Goal: Find specific page/section: Find specific page/section

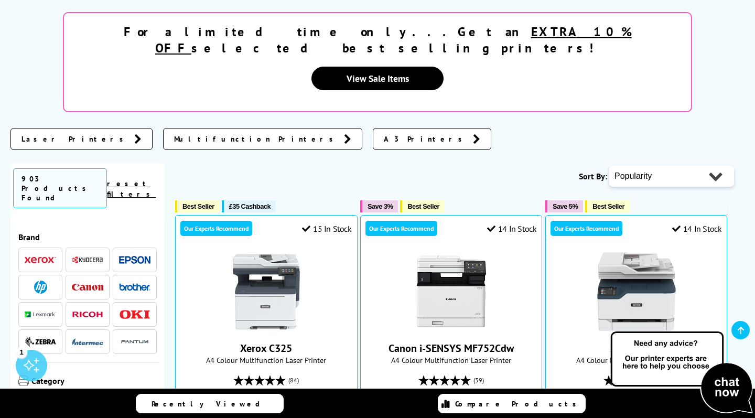
scroll to position [219, 0]
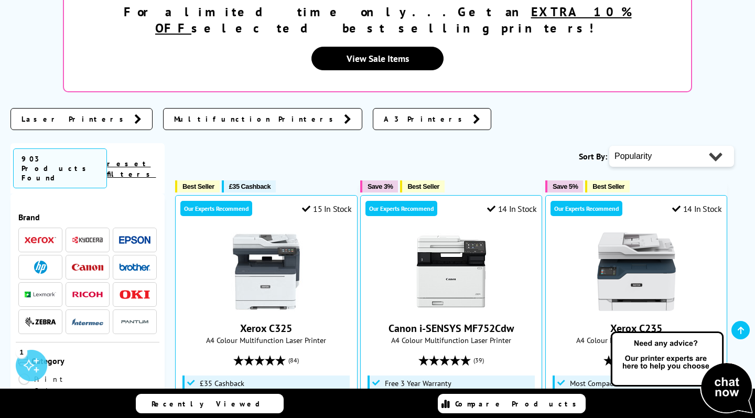
click at [42, 261] on img at bounding box center [40, 267] width 13 height 13
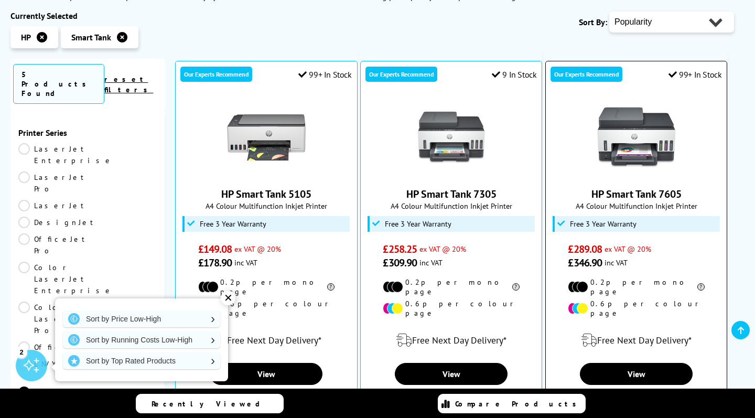
scroll to position [185, 0]
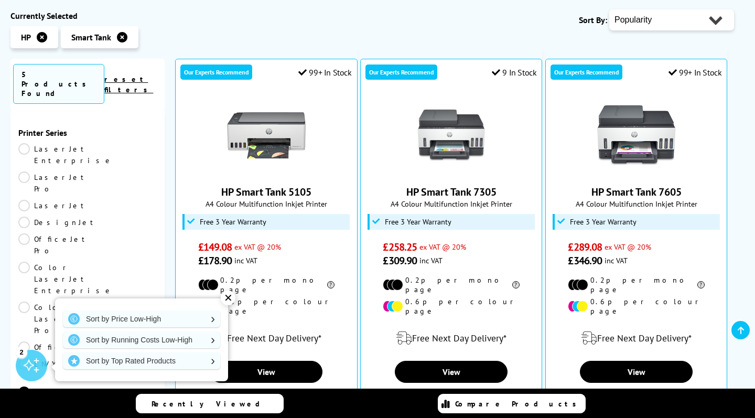
click at [228, 298] on div "✕" at bounding box center [228, 297] width 15 height 15
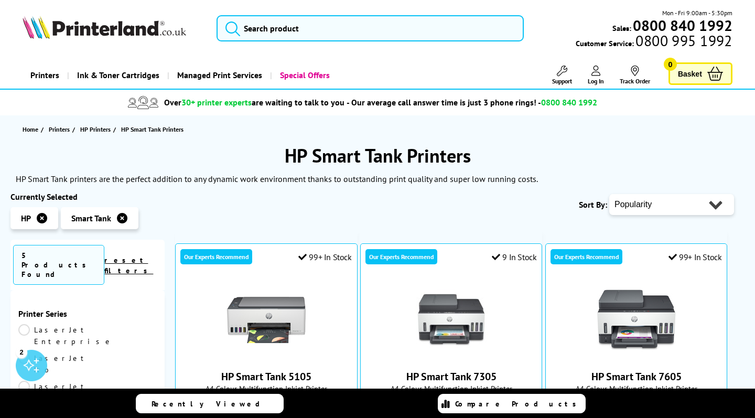
scroll to position [0, 0]
